Goal: Task Accomplishment & Management: Complete application form

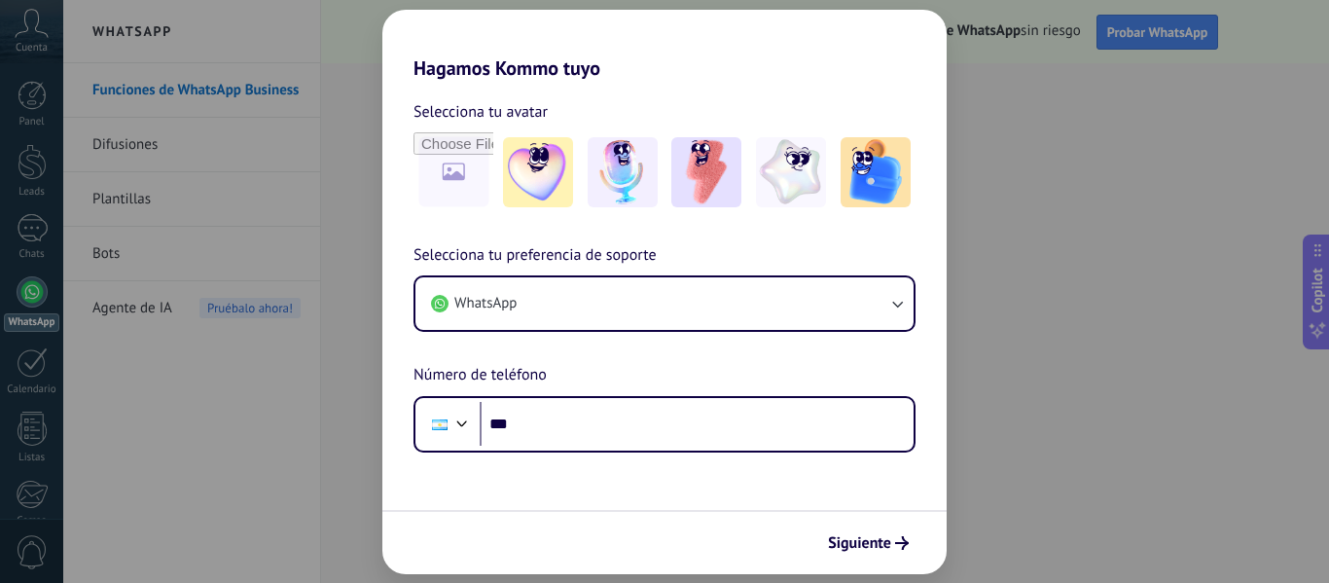
click at [1123, 467] on div "Hagamos Kommo tuyo Selecciona tu avatar Selecciona tu preferencia de soporte Wh…" at bounding box center [664, 291] width 1329 height 583
click at [1128, 513] on div "Hagamos Kommo tuyo Selecciona tu avatar Selecciona tu preferencia de soporte Wh…" at bounding box center [664, 291] width 1329 height 583
click at [226, 476] on div "Hagamos Kommo tuyo Selecciona tu avatar Selecciona tu preferencia de soporte Wh…" at bounding box center [664, 291] width 1329 height 583
click at [893, 543] on span "Siguiente" at bounding box center [868, 543] width 81 height 14
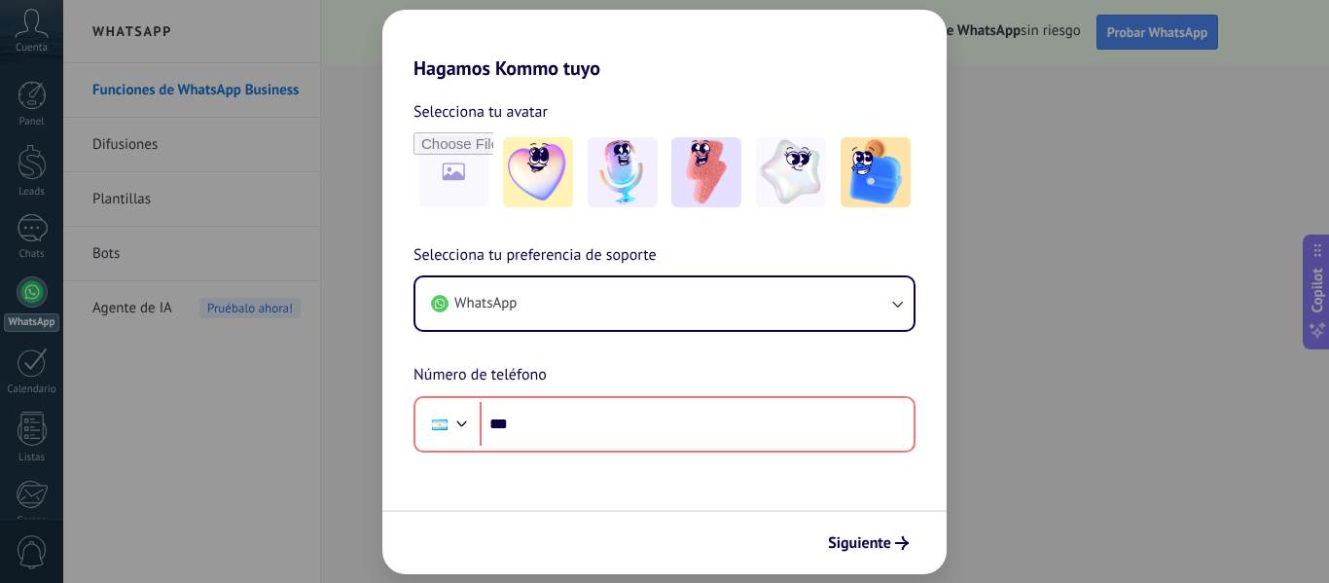
click at [1094, 530] on div "Hagamos Kommo tuyo Selecciona tu avatar Selecciona tu preferencia de soporte Wh…" at bounding box center [664, 291] width 1329 height 583
click at [344, 459] on div "Hagamos Kommo tuyo Selecciona tu avatar Selecciona tu preferencia de soporte Wh…" at bounding box center [664, 291] width 1329 height 583
